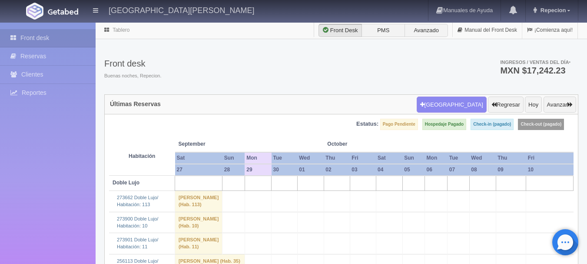
scroll to position [869, 0]
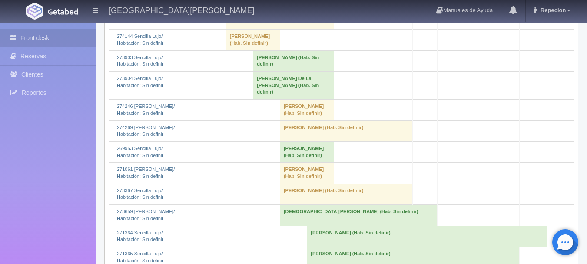
scroll to position [738, 0]
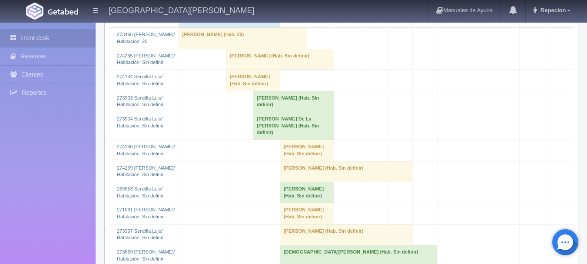
click at [256, 69] on td "JOSE EMANUEL MENDEZ GUEL (Hab. Sin definir)" at bounding box center [280, 59] width 108 height 21
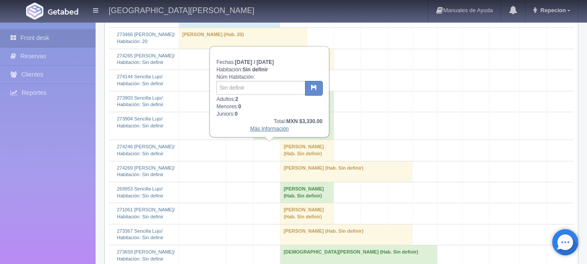
click at [265, 130] on link "Más Información" at bounding box center [269, 129] width 39 height 6
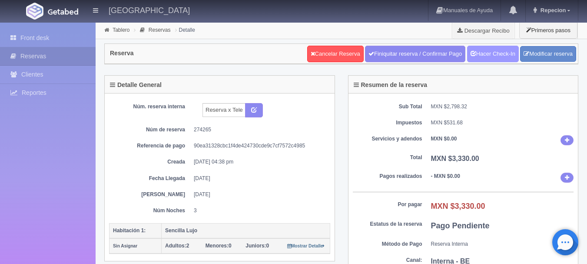
click at [486, 56] on link "Hacer Check-In" at bounding box center [493, 54] width 52 height 17
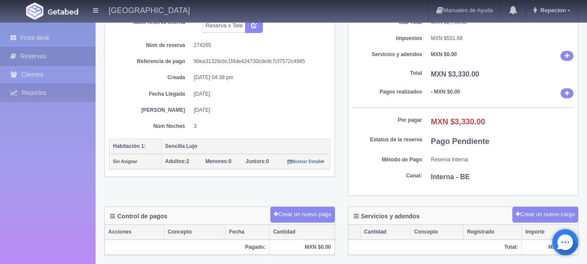
scroll to position [46, 0]
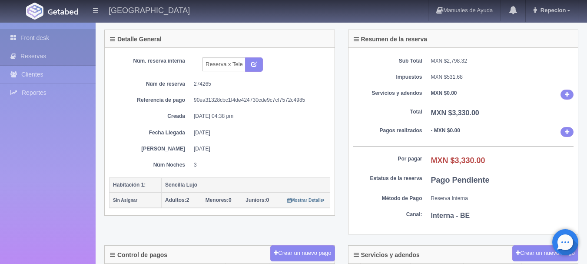
click at [39, 30] on link "Front desk" at bounding box center [48, 38] width 96 height 18
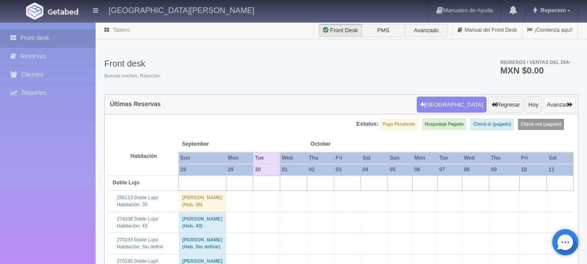
click at [566, 101] on button "Avanzar" at bounding box center [559, 104] width 33 height 17
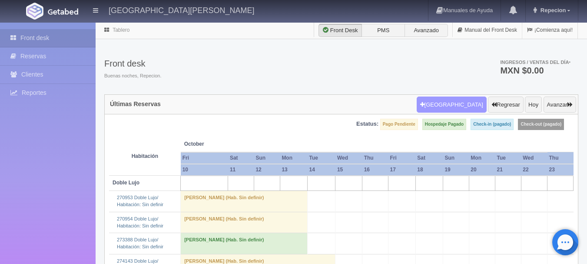
click at [453, 103] on button "[GEOGRAPHIC_DATA]" at bounding box center [451, 104] width 70 height 17
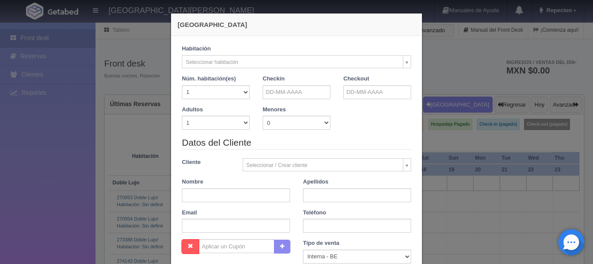
checkbox input "false"
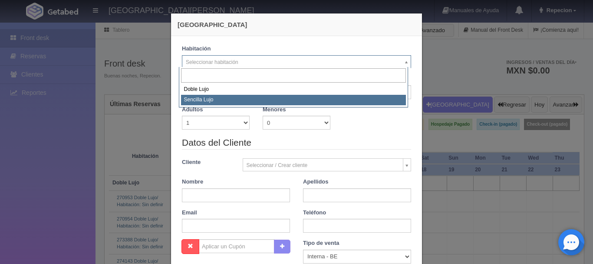
select select "576"
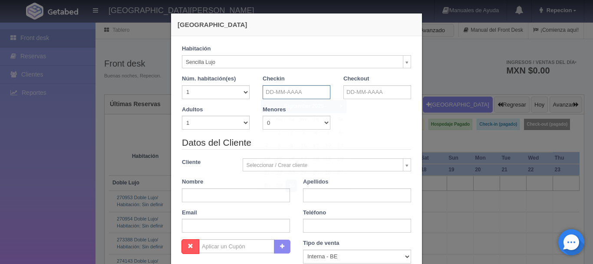
click at [282, 92] on input "text" at bounding box center [297, 92] width 68 height 14
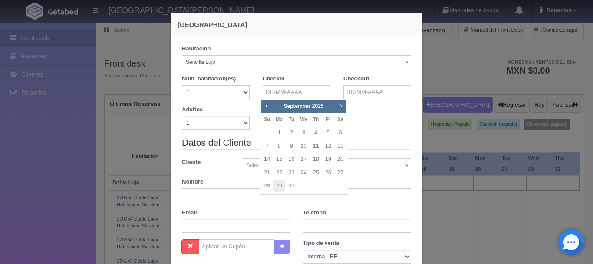
click at [340, 106] on span "Next" at bounding box center [340, 105] width 7 height 7
checkbox input "false"
click at [340, 170] on link "25" at bounding box center [340, 172] width 11 height 13
type input "25-10-2025"
checkbox input "false"
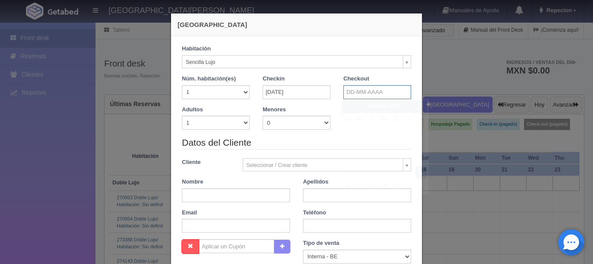
click at [358, 93] on input "text" at bounding box center [378, 92] width 68 height 14
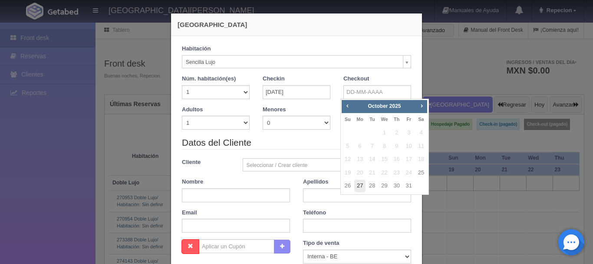
click at [359, 185] on link "27" at bounding box center [359, 185] width 11 height 13
type input "27-10-2025"
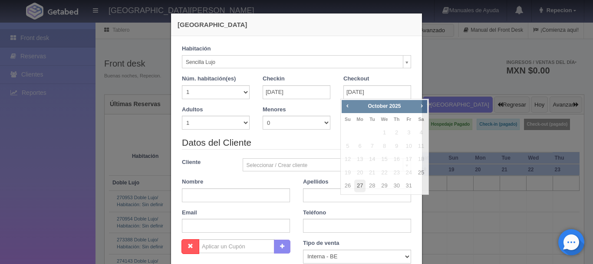
checkbox input "false"
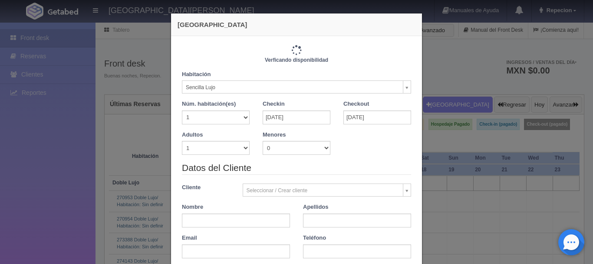
type input "2300.00"
checkbox input "false"
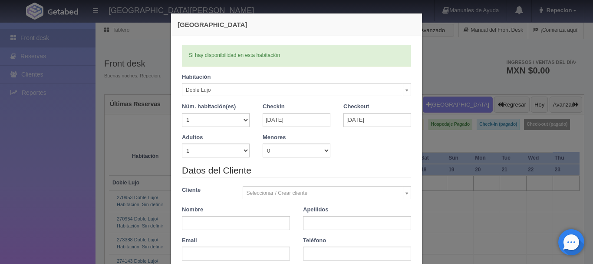
select select "577"
checkbox input "false"
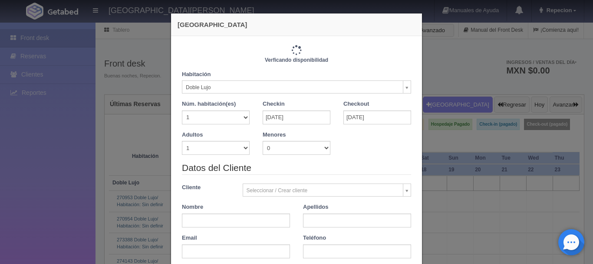
type input "2440.00"
checkbox input "false"
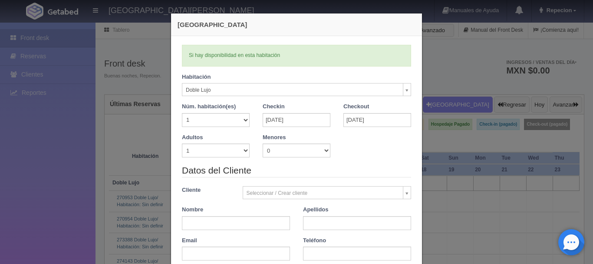
scroll to position [43, 0]
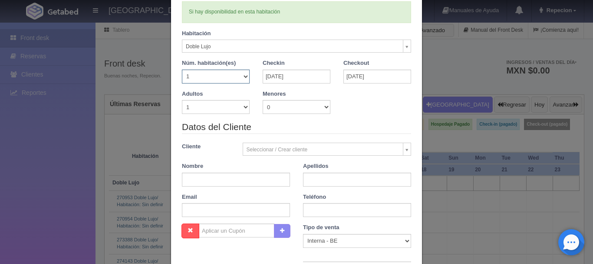
click at [241, 74] on select "1 2 3 4 5 6 7 8 9 10 11 12 13 14 15 16 17 18 19 20" at bounding box center [216, 76] width 68 height 14
select select "7"
click at [182, 69] on select "1 2 3 4 5 6 7 8 9 10 11 12 13 14 15 16 17 18 19 20" at bounding box center [216, 76] width 68 height 14
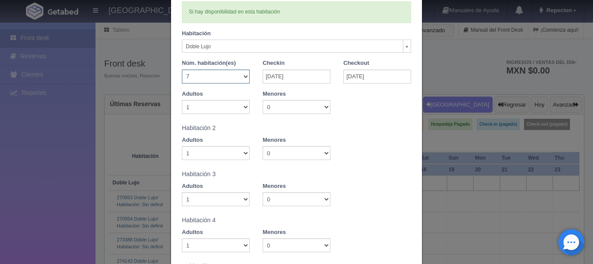
checkbox input "false"
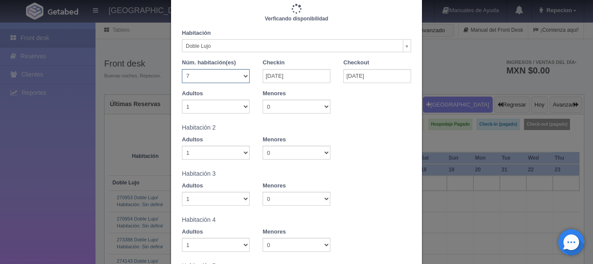
type input "17080.00"
checkbox input "false"
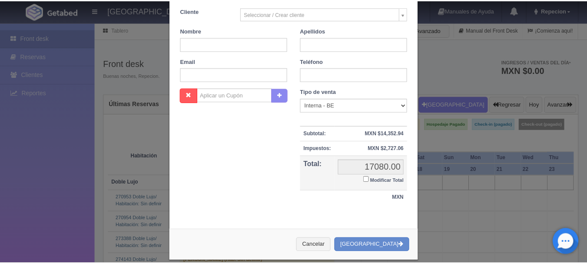
scroll to position [466, 0]
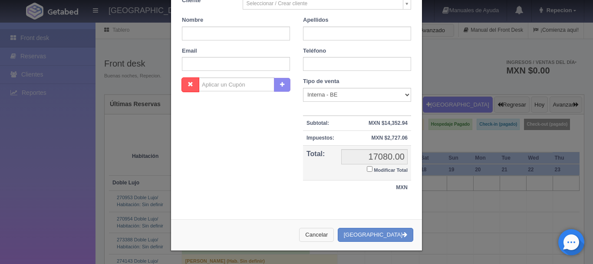
click at [325, 231] on button "Cancelar" at bounding box center [316, 235] width 35 height 14
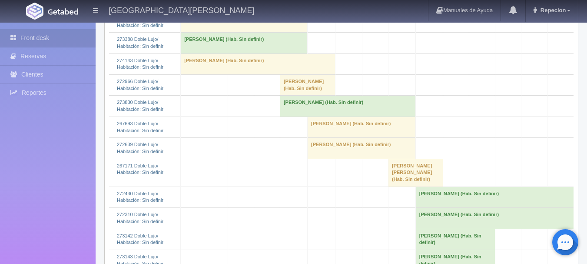
scroll to position [217, 0]
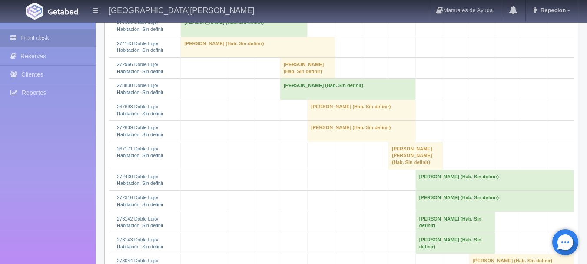
click at [301, 92] on td "JOVITA MARENTES CORTEZ (Hab. Sin definir)" at bounding box center [347, 89] width 135 height 21
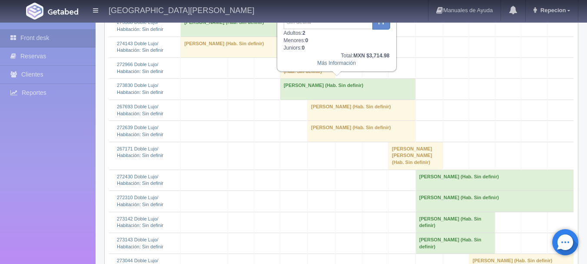
click at [301, 92] on td "JOVITA MARENTES CORTEZ (Hab. Sin definir)" at bounding box center [347, 89] width 135 height 21
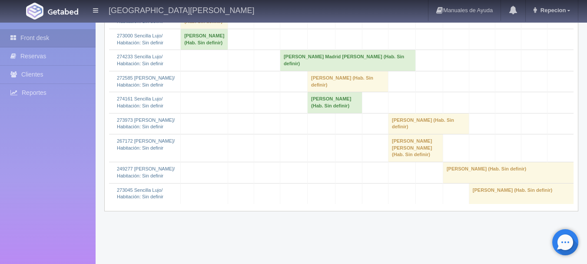
scroll to position [565, 0]
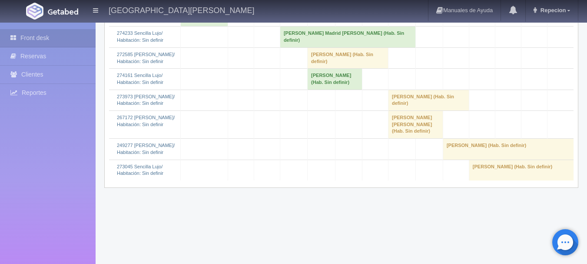
click at [280, 47] on td "Alma Alicia Madrid Morales (Hab. Sin definir)" at bounding box center [347, 36] width 135 height 21
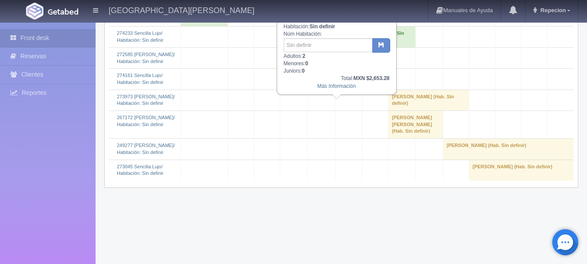
click at [280, 47] on td "Alma Alicia Madrid Morales (Hab. Sin definir)" at bounding box center [347, 36] width 135 height 21
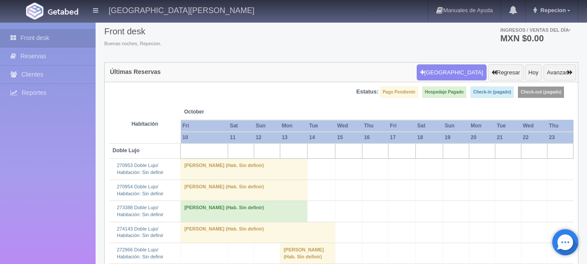
scroll to position [0, 0]
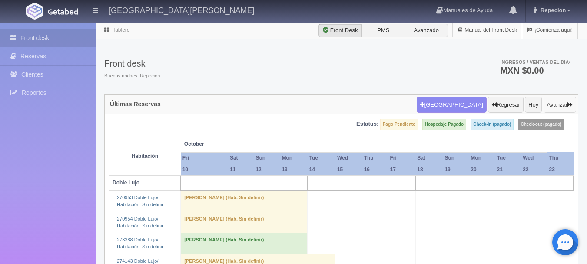
click at [568, 107] on button "Avanzar" at bounding box center [559, 104] width 33 height 17
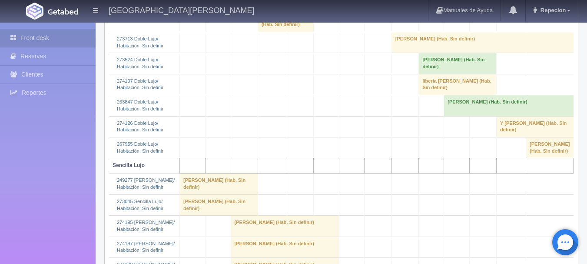
scroll to position [286, 0]
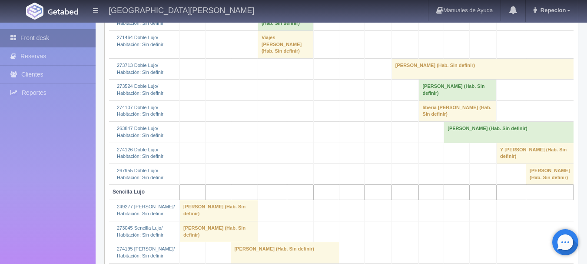
click at [53, 37] on link "Front desk" at bounding box center [48, 38] width 96 height 18
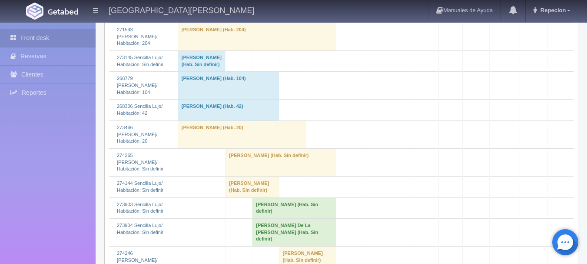
scroll to position [782, 0]
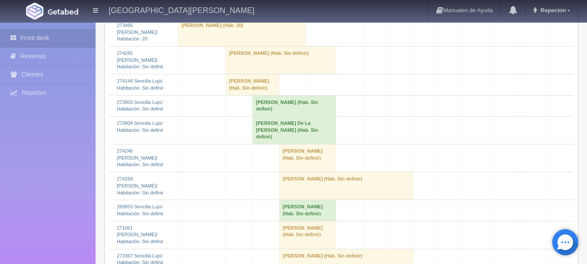
click at [271, 74] on td "[PERSON_NAME] (Hab. Sin definir)" at bounding box center [280, 60] width 111 height 28
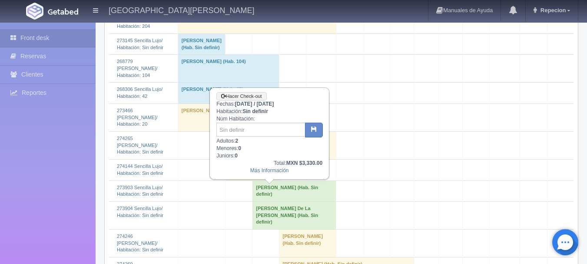
scroll to position [695, 0]
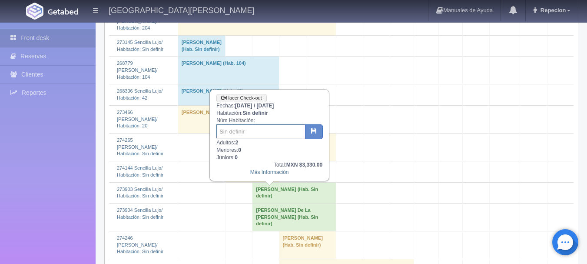
click at [250, 138] on input "text" at bounding box center [260, 131] width 89 height 14
type input "220"
click at [313, 132] on icon "button" at bounding box center [314, 131] width 6 height 6
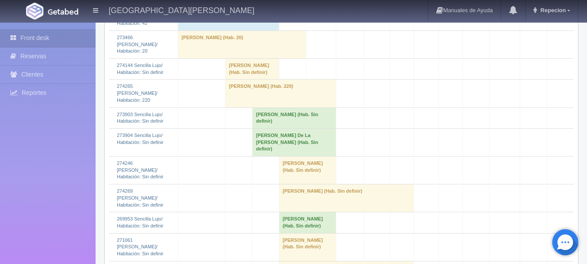
scroll to position [764, 0]
